Goal: Check status: Check status

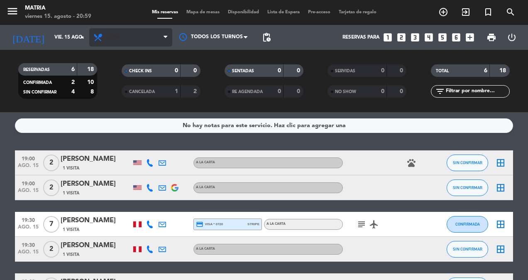
click at [136, 34] on span "Cena" at bounding box center [130, 37] width 83 height 18
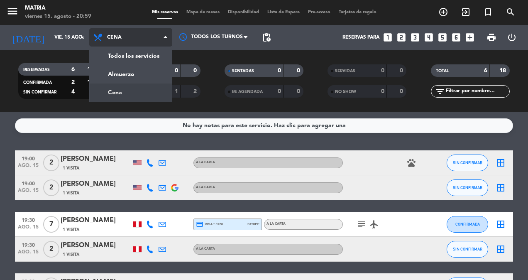
click at [142, 68] on div "menu MATRIA [DATE] 15. agosto - 20:59 Mis reservas Mapa de mesas Disponibilidad…" at bounding box center [264, 56] width 528 height 112
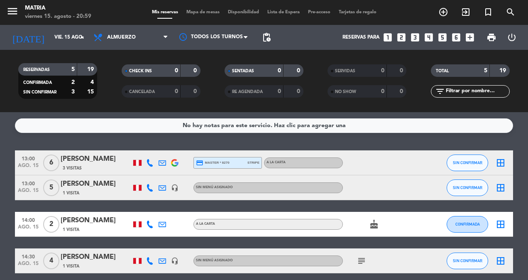
scroll to position [71, 0]
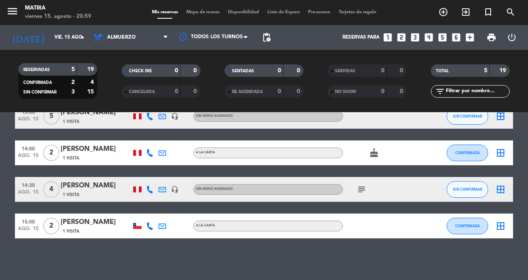
click at [360, 189] on icon "subject" at bounding box center [362, 189] width 10 height 10
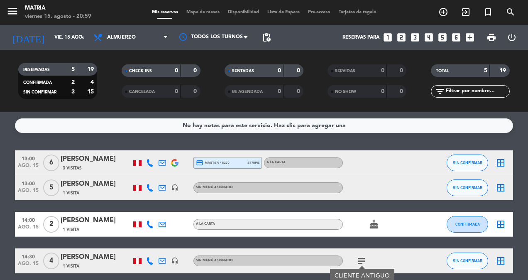
click at [144, 54] on div "RESERVADAS 5 19 CONFIRMADA 2 4 SIN CONFIRMAR 3 15 CHECK INS 0 0 CANCELADA 0 0 S…" at bounding box center [264, 81] width 528 height 62
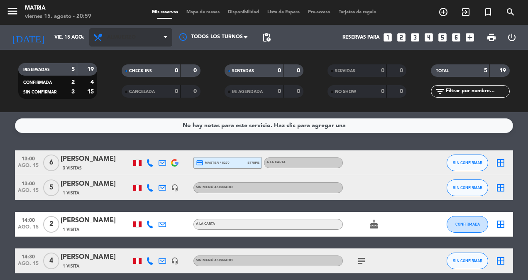
click at [140, 34] on span "Almuerzo" at bounding box center [130, 37] width 83 height 18
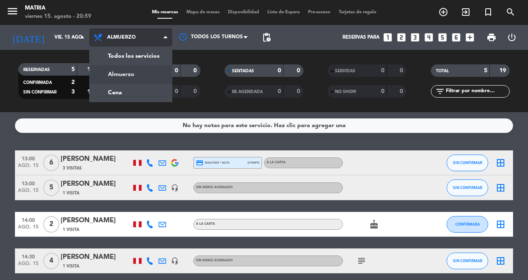
click at [135, 96] on div "menu MATRIA [DATE] 15. agosto - 20:59 Mis reservas Mapa de mesas Disponibilidad…" at bounding box center [264, 56] width 528 height 112
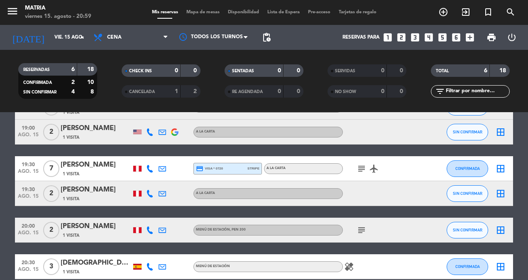
scroll to position [96, 0]
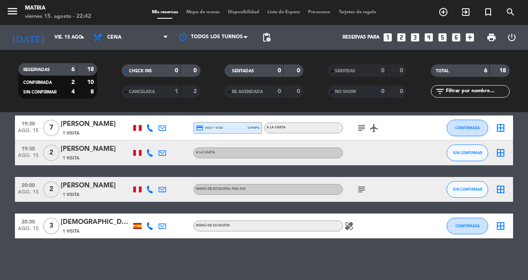
click at [360, 189] on icon "subject" at bounding box center [362, 189] width 10 height 10
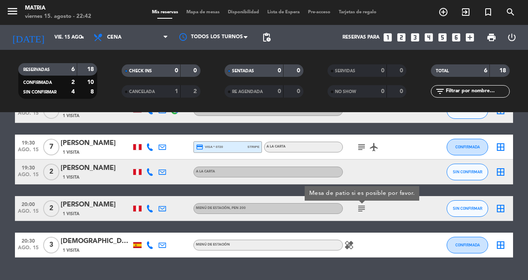
scroll to position [78, 0]
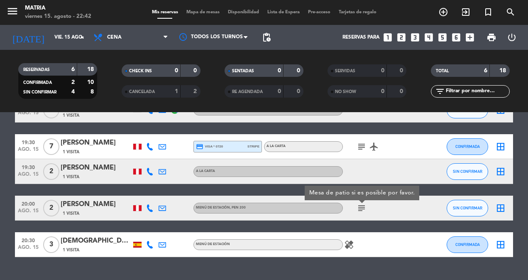
click at [361, 151] on icon "subject" at bounding box center [362, 147] width 10 height 10
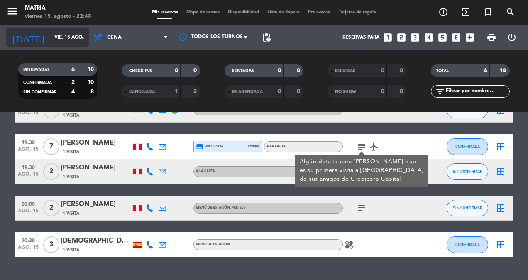
click at [68, 37] on input "vie. 15 ago." at bounding box center [83, 37] width 66 height 14
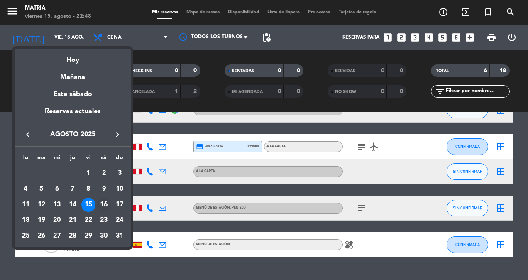
click at [105, 206] on div "16" at bounding box center [104, 205] width 14 height 14
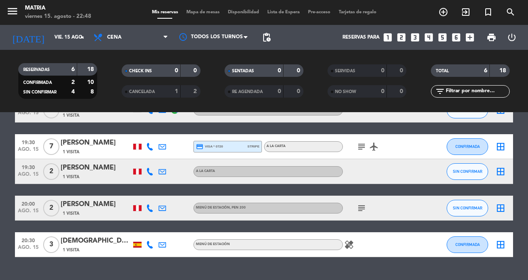
type input "sáb. 16 ago."
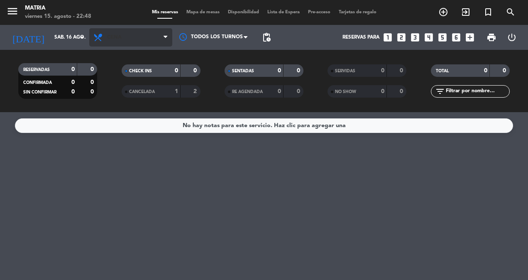
click at [140, 34] on span "Cena" at bounding box center [130, 37] width 83 height 18
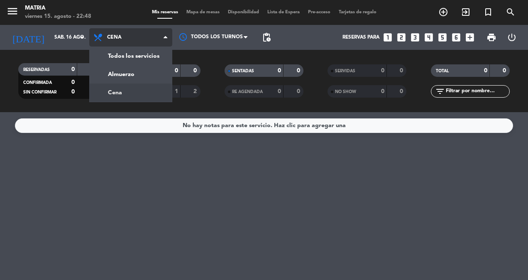
click at [133, 75] on div "menu MATRIA [DATE] 15. agosto - 22:48 Mis reservas Mapa de mesas Disponibilidad…" at bounding box center [264, 56] width 528 height 112
